Goal: Navigation & Orientation: Find specific page/section

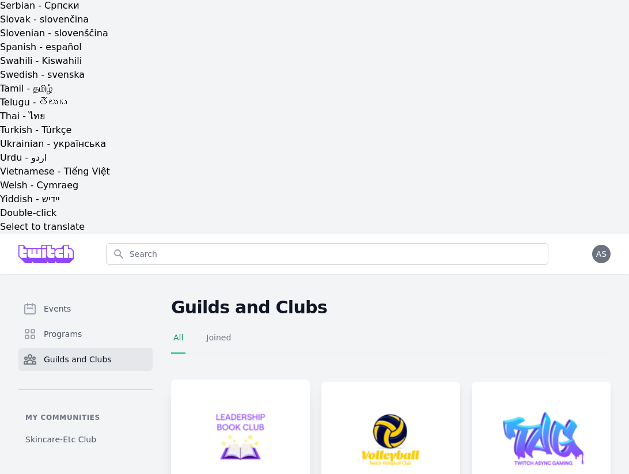
scroll to position [732, 0]
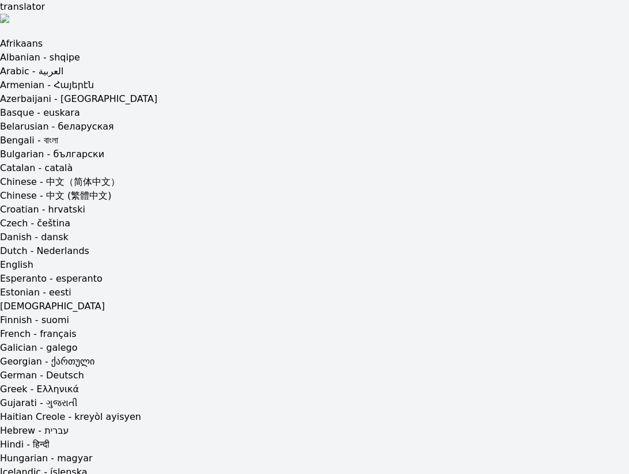
scroll to position [60, 0]
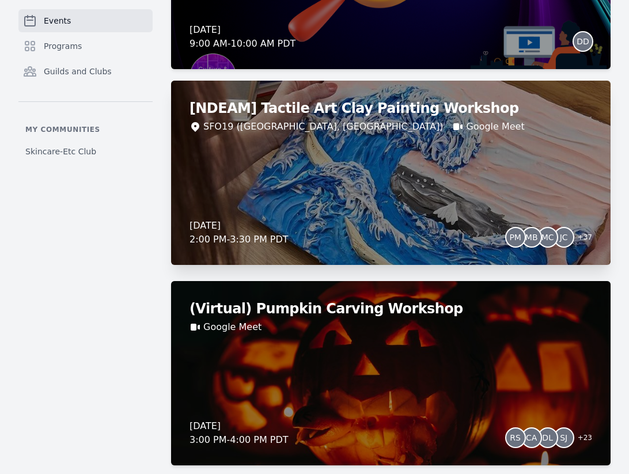
scroll to position [2616, 0]
